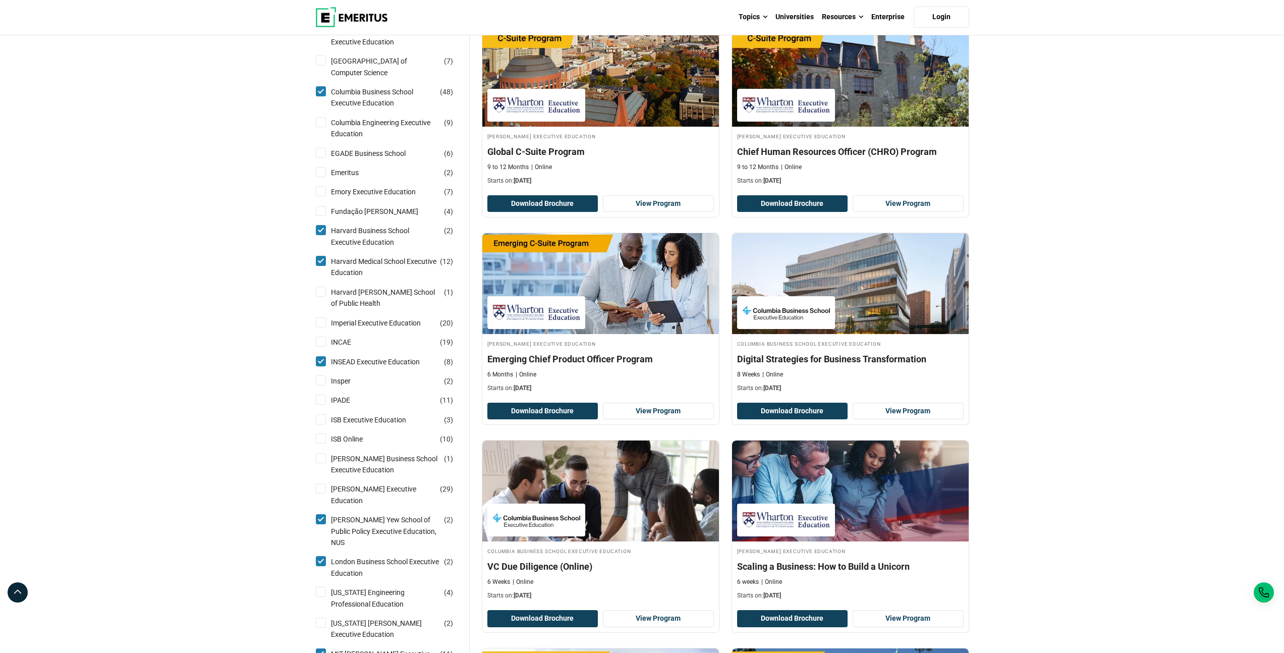
scroll to position [760, 0]
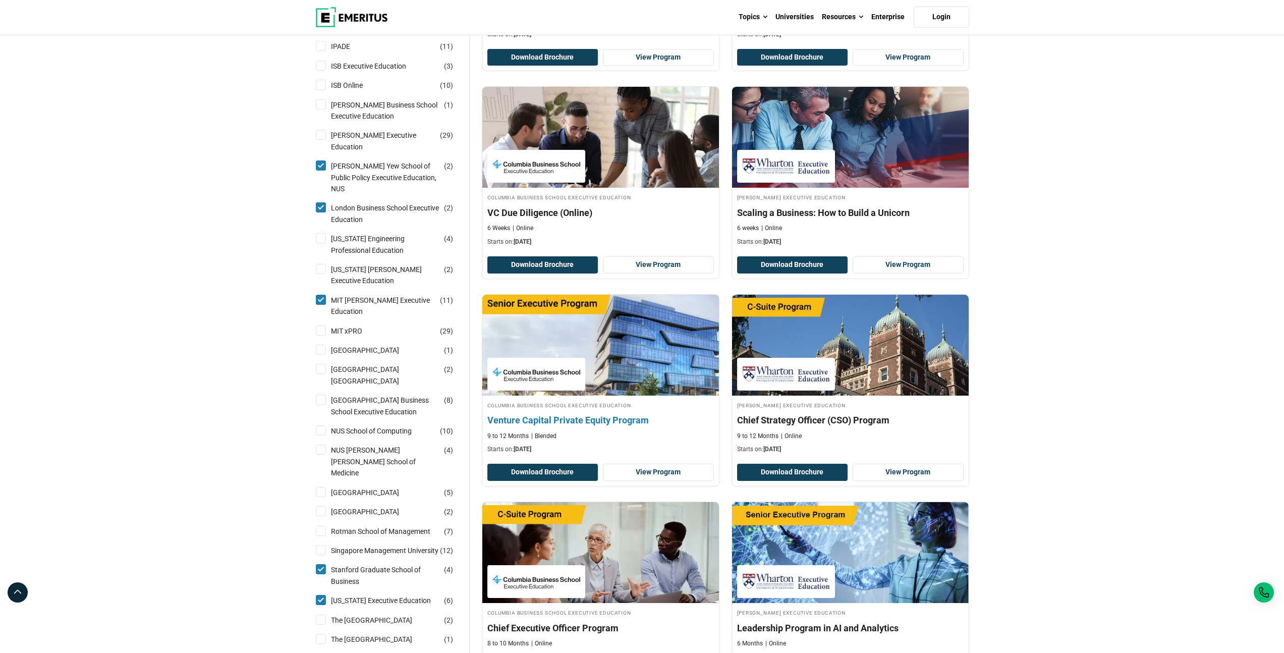
scroll to position [916, 0]
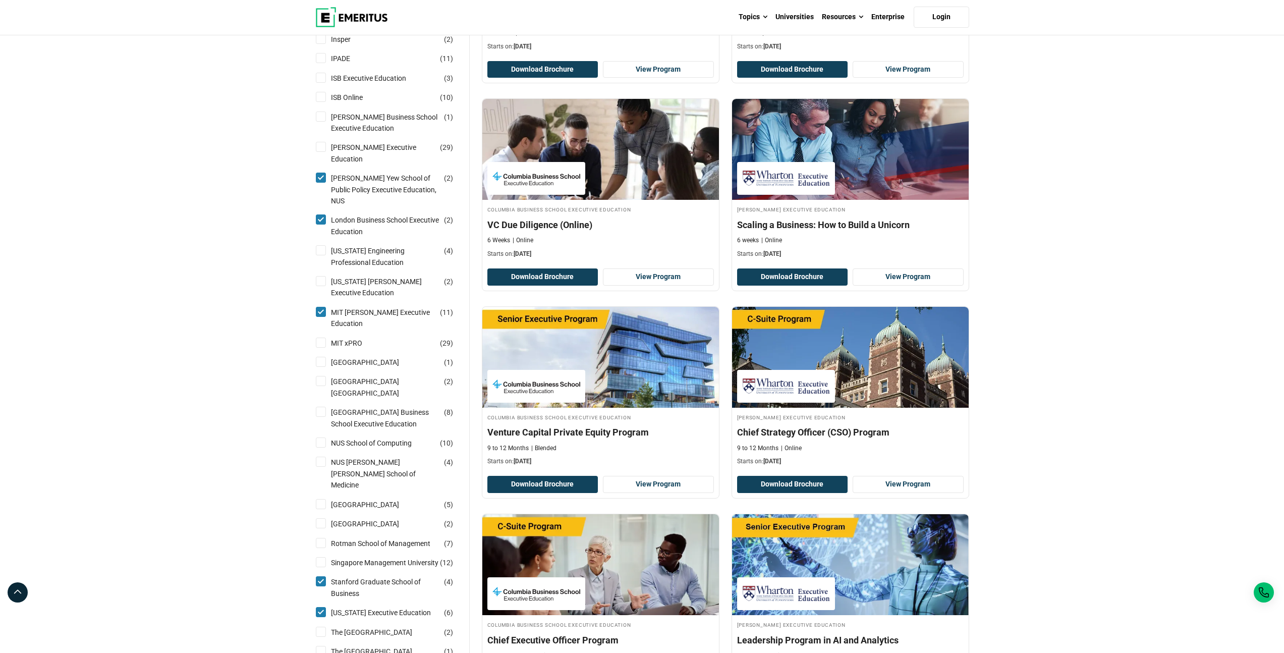
click at [1048, 449] on div "Explore Programs leadership marketing project management data science product m…" at bounding box center [642, 556] width 1284 height 2873
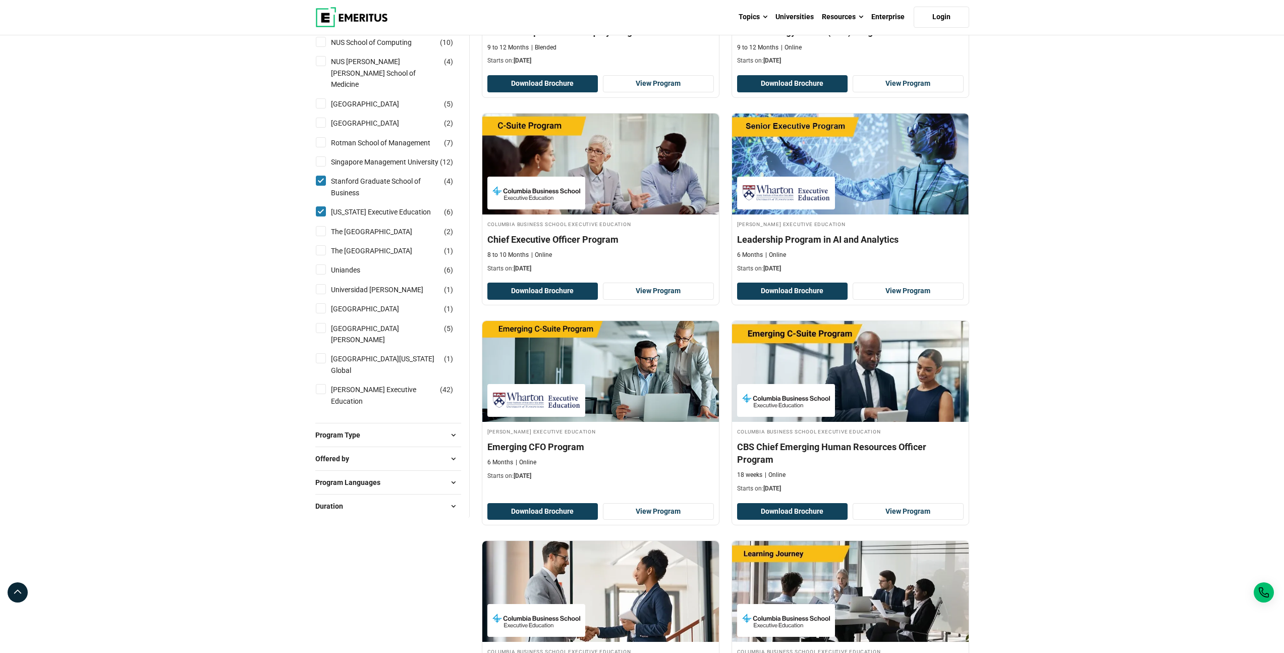
scroll to position [1300, 0]
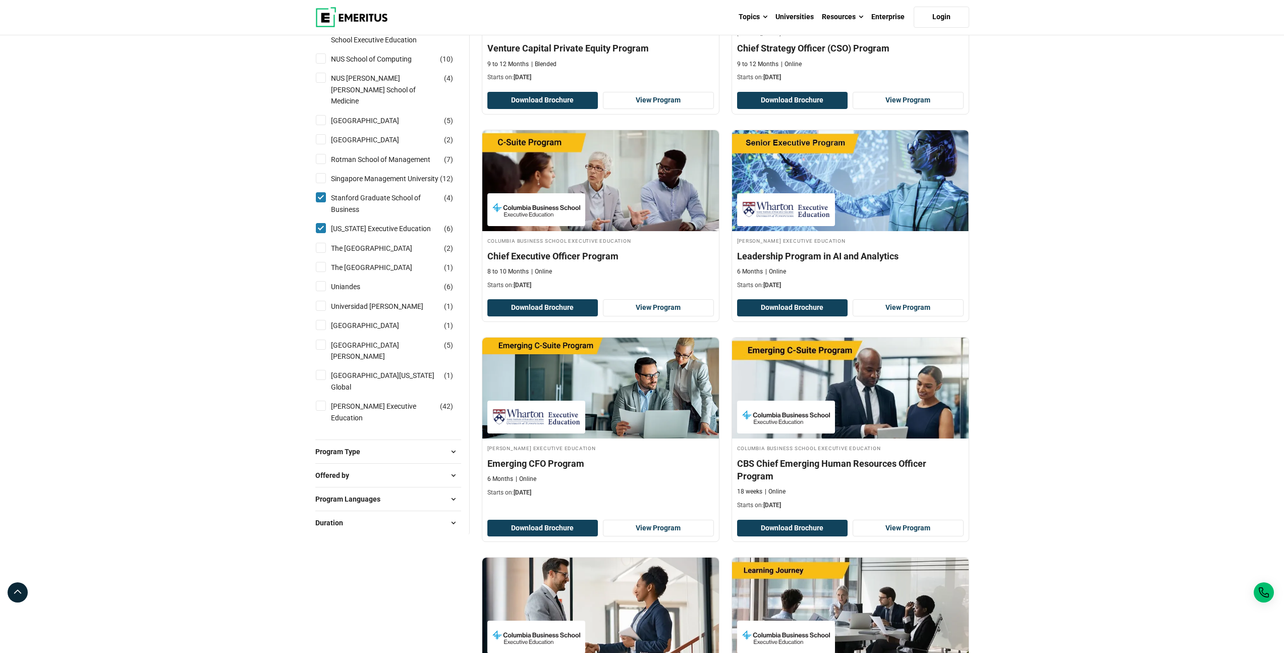
click at [1106, 335] on div "Explore Programs leadership marketing project management data science product m…" at bounding box center [642, 172] width 1284 height 2873
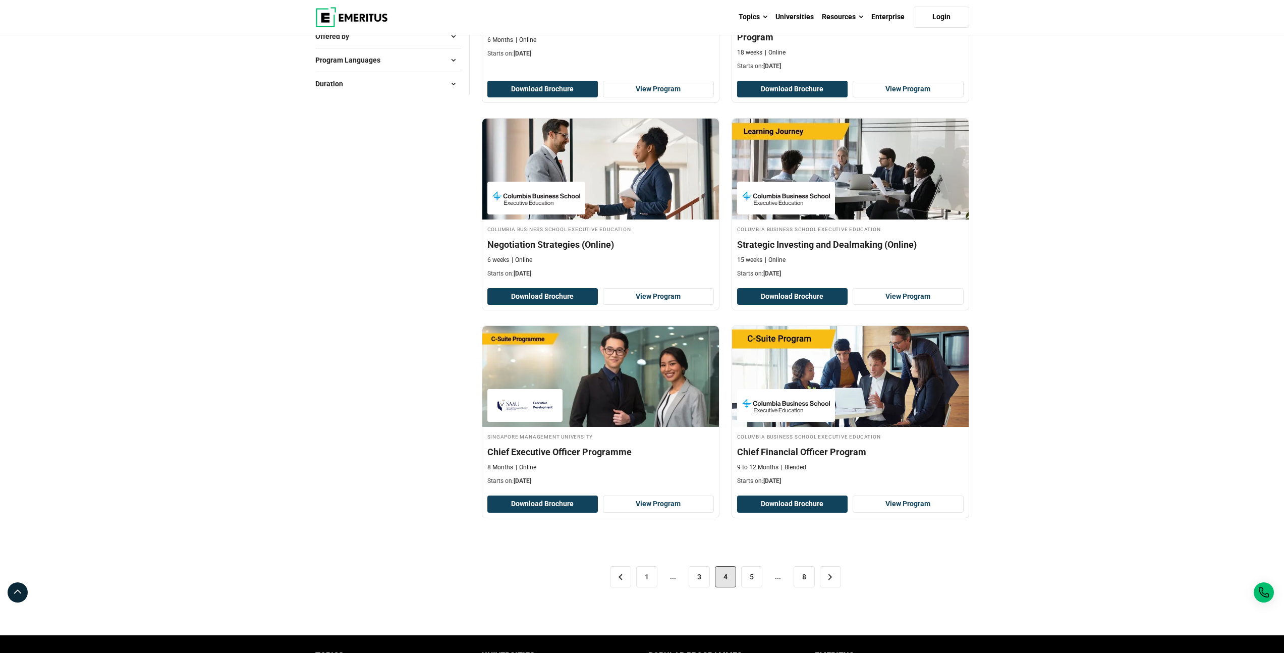
scroll to position [1747, 0]
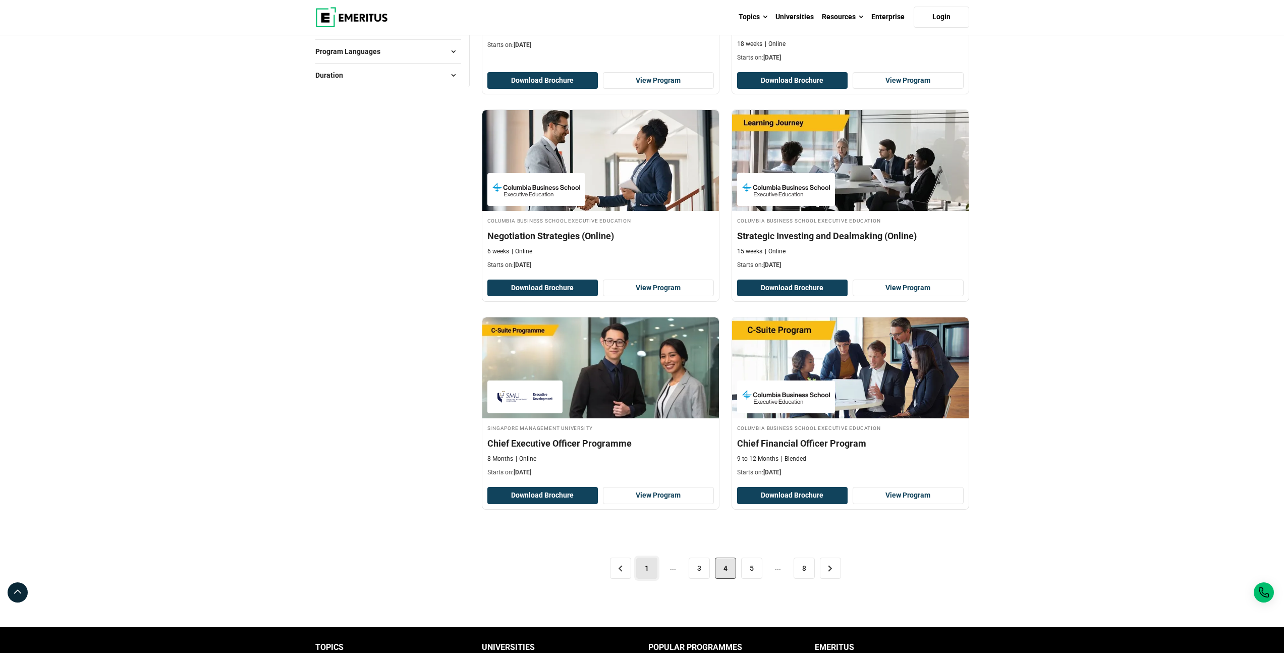
click at [637, 575] on link "1" at bounding box center [646, 567] width 21 height 21
